Goal: Information Seeking & Learning: Learn about a topic

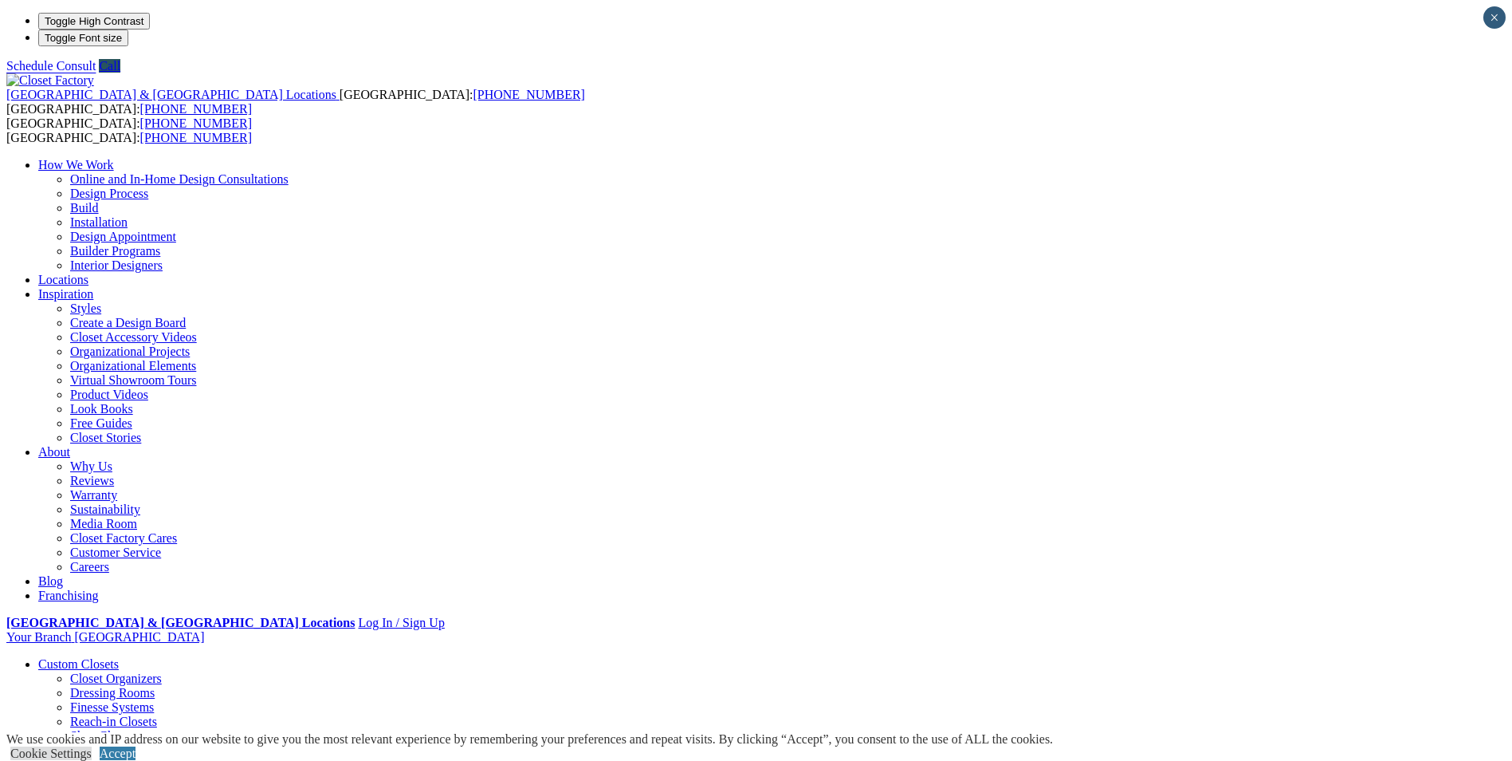
click at [133, 402] on link "Look Books" at bounding box center [101, 409] width 63 height 14
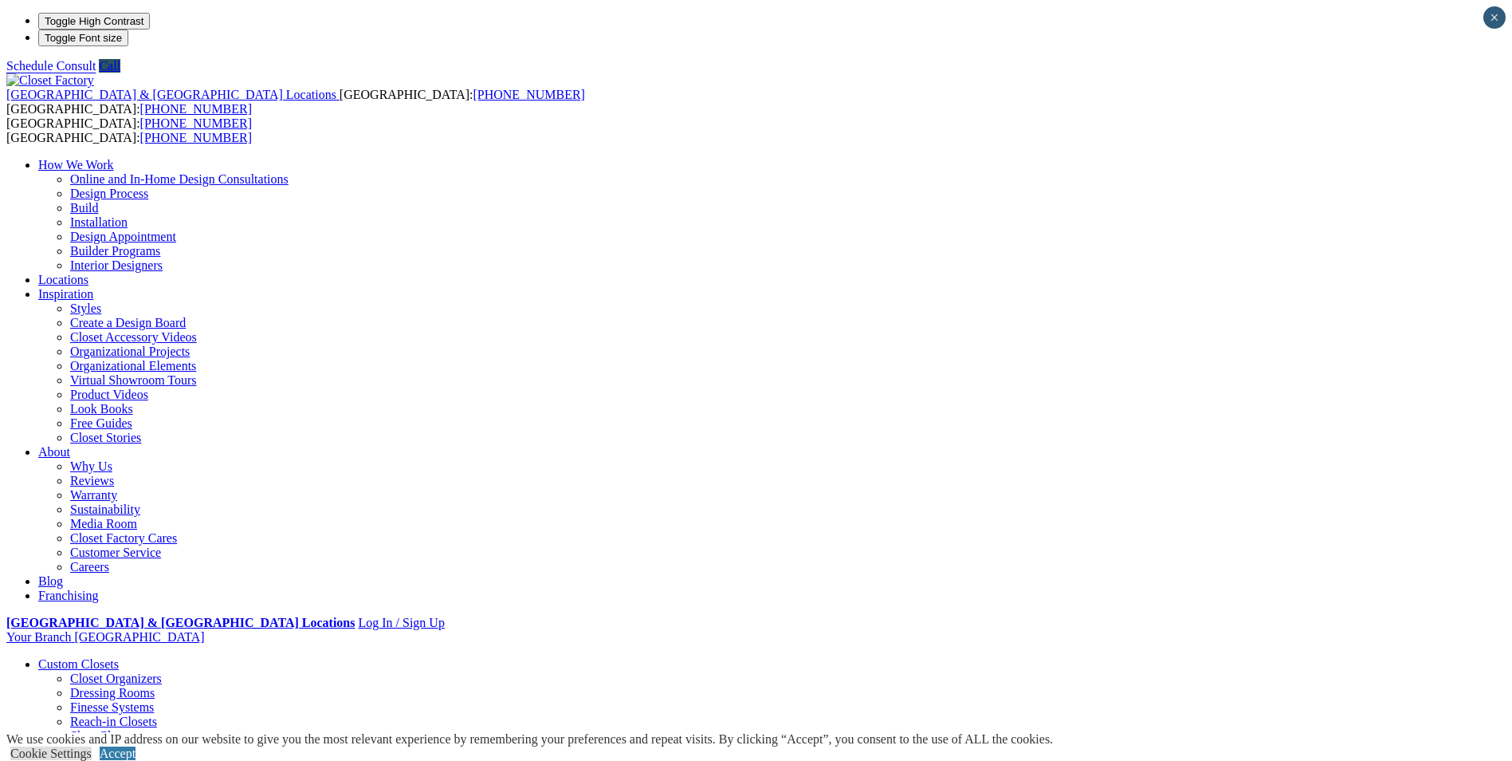
click at [133, 402] on link "Look Books" at bounding box center [101, 409] width 63 height 14
click at [190, 344] on link "Organizational Projects" at bounding box center [130, 351] width 120 height 14
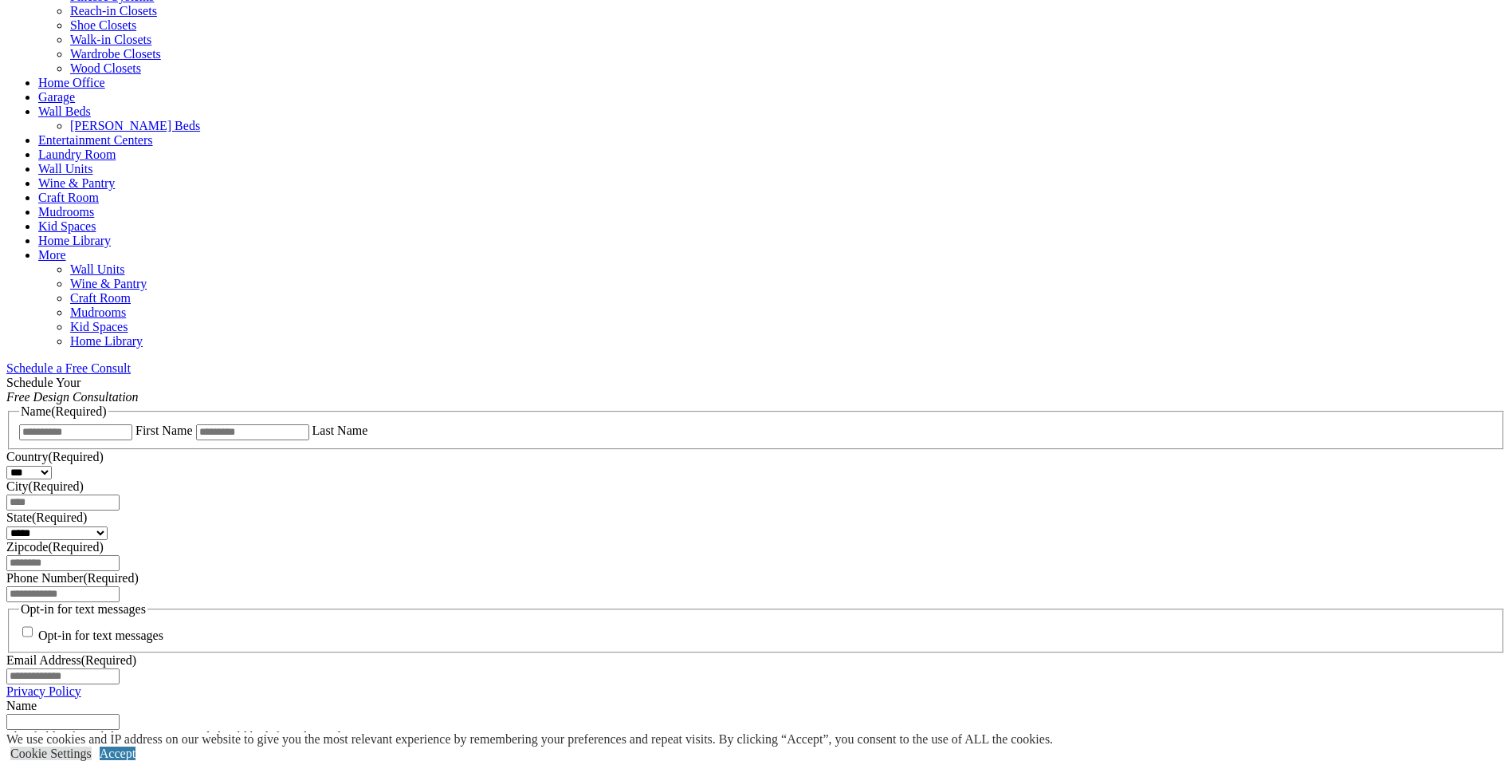
scroll to position [717, 0]
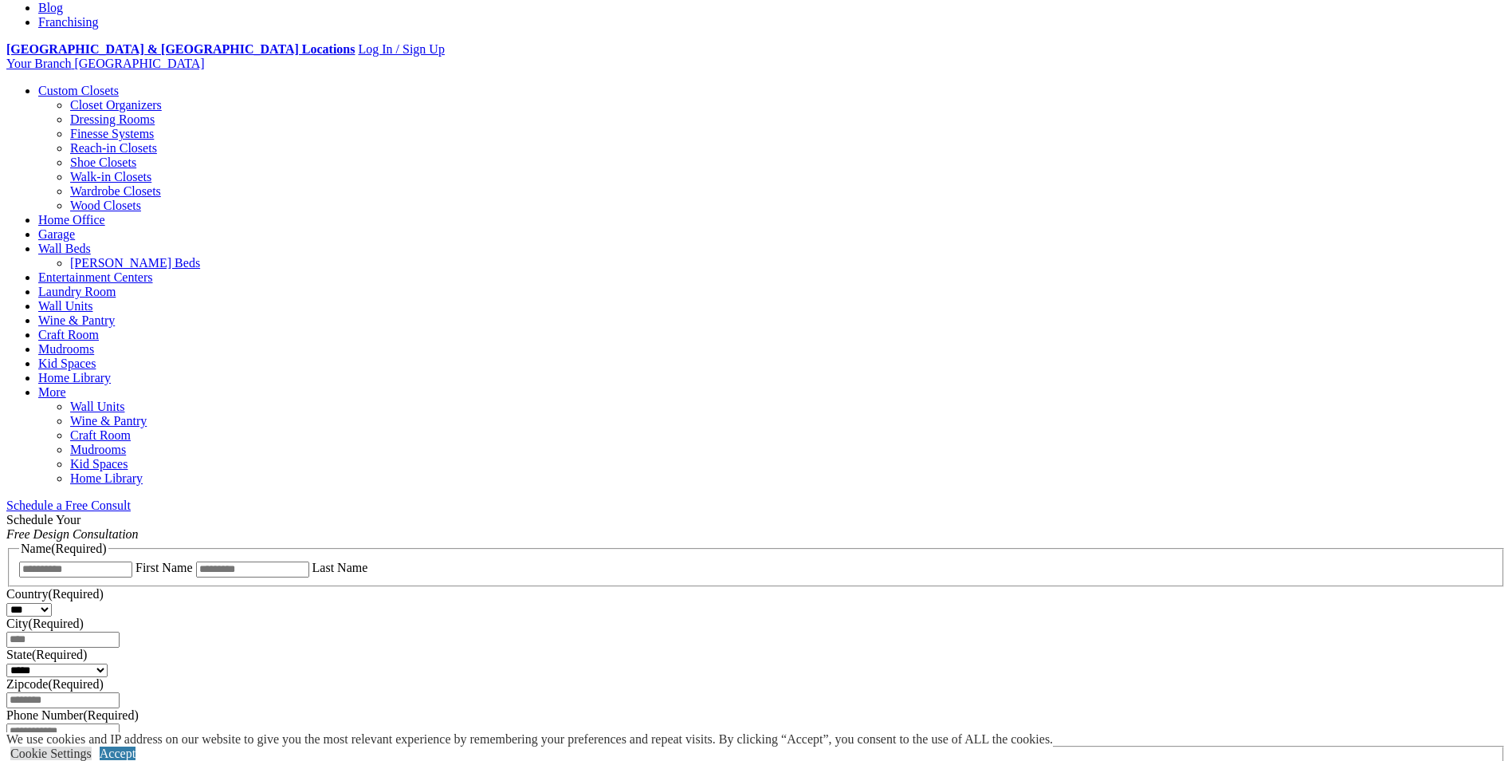
scroll to position [399, 0]
